Goal: Task Accomplishment & Management: Use online tool/utility

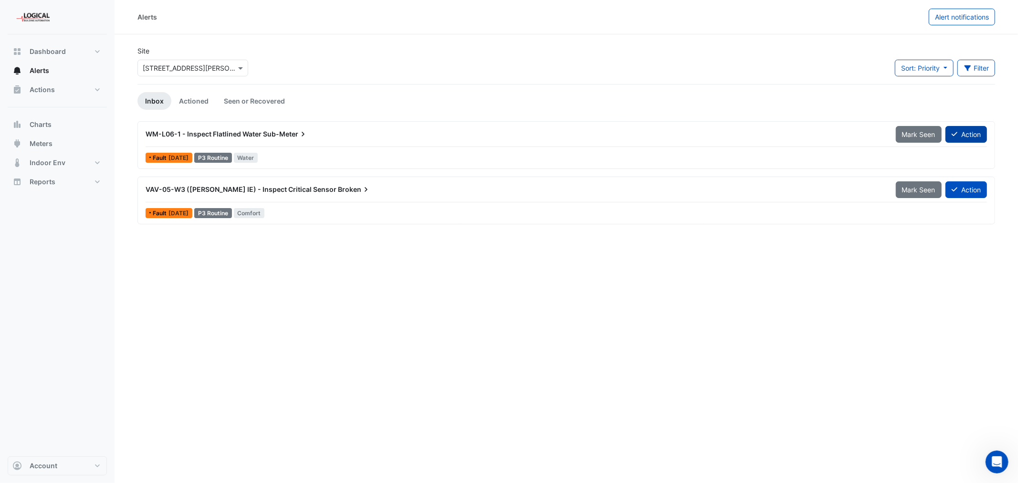
click at [967, 133] on button "Action" at bounding box center [967, 134] width 42 height 17
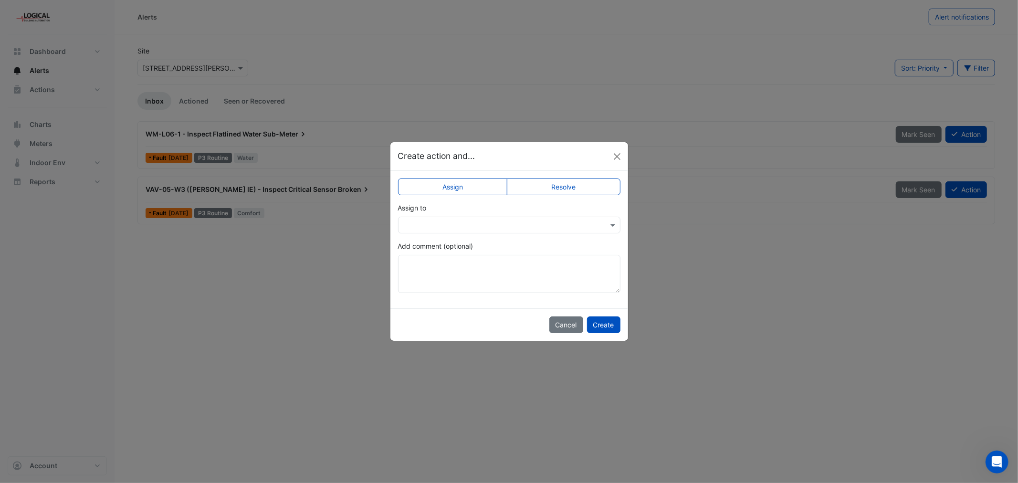
click at [500, 221] on input "text" at bounding box center [499, 226] width 193 height 10
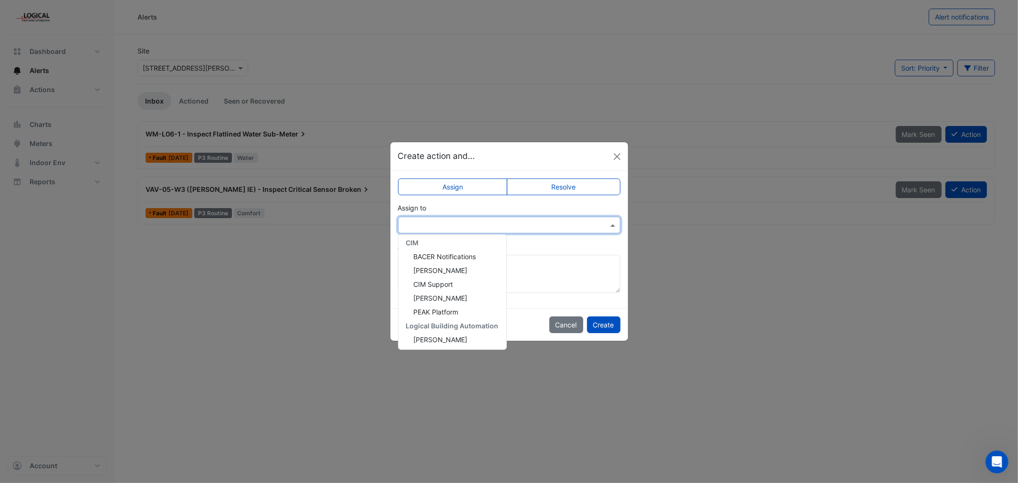
scroll to position [169, 0]
click at [443, 323] on span "[PERSON_NAME]" at bounding box center [441, 325] width 54 height 8
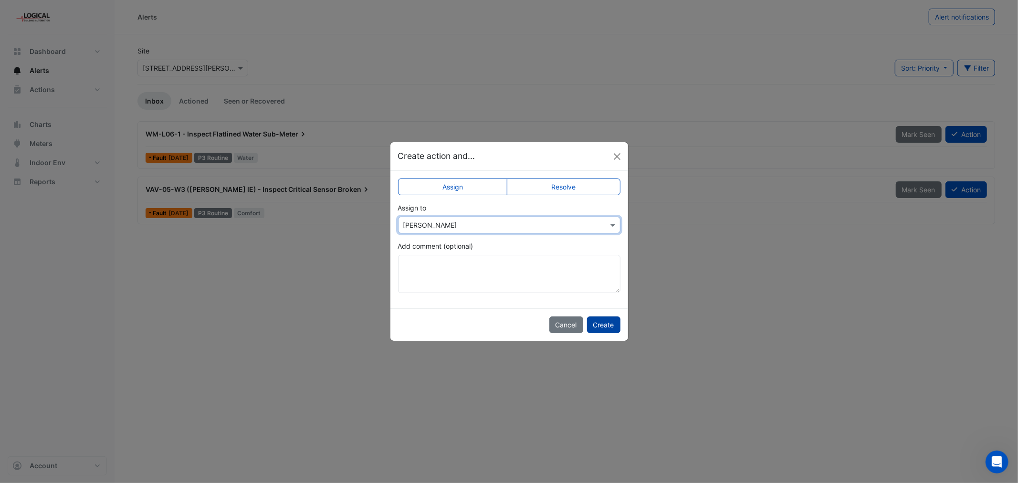
click at [602, 324] on button "Create" at bounding box center [603, 325] width 33 height 17
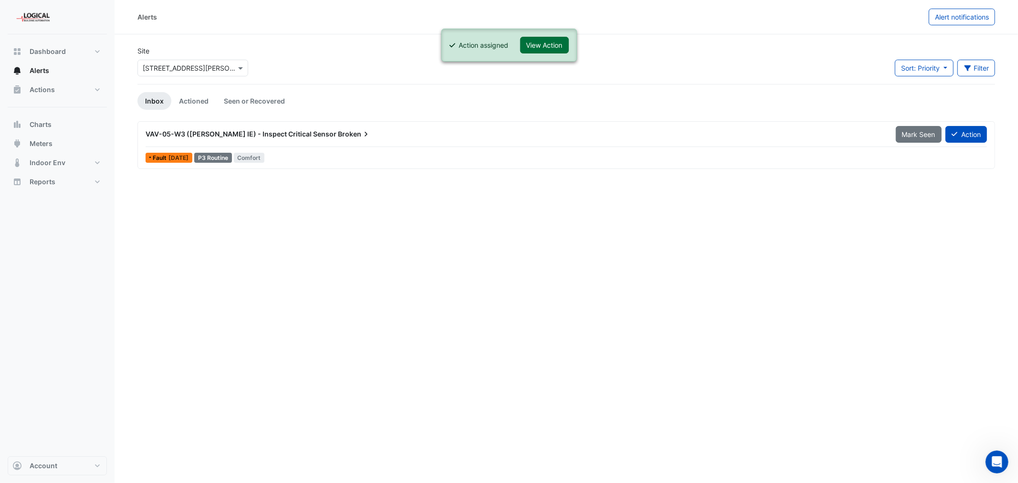
click at [549, 41] on button "View Action" at bounding box center [544, 45] width 49 height 17
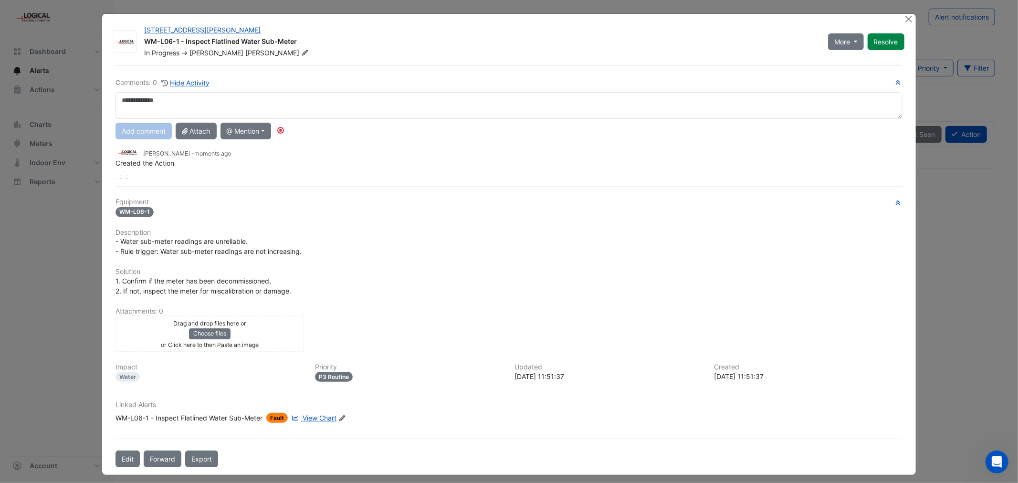
click at [138, 101] on textarea at bounding box center [509, 105] width 787 height 27
type textarea "**********"
click at [138, 130] on button "Add comment" at bounding box center [144, 131] width 56 height 17
drag, startPoint x: 387, startPoint y: 139, endPoint x: 109, endPoint y: 137, distance: 277.9
click at [110, 137] on div "Comments: 1 Hide Activity [PERSON_NAME] - moments ago - Edit Level 6 is current…" at bounding box center [509, 266] width 798 height 402
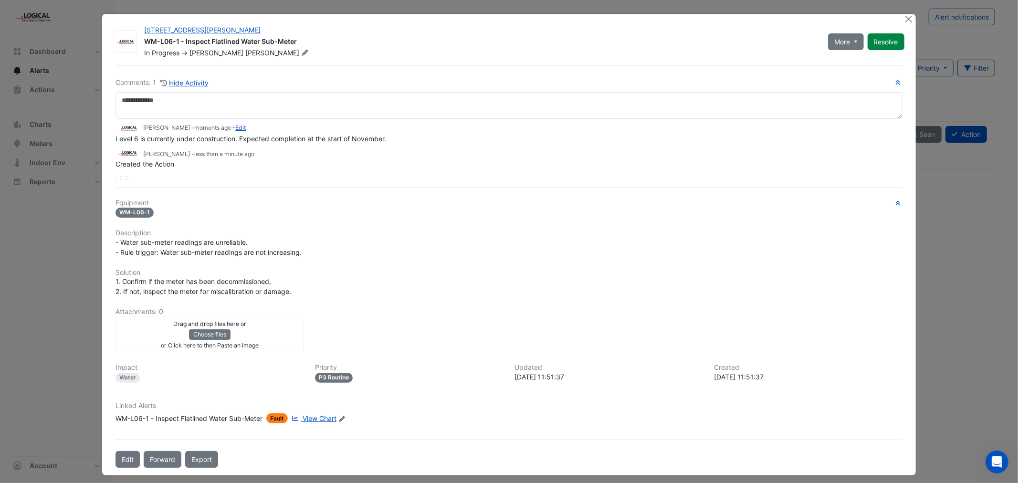
copy span "Level 6 is currently under construction. Expected completion at the start of No…"
click at [904, 17] on button "Close" at bounding box center [909, 19] width 10 height 10
